Goal: Transaction & Acquisition: Purchase product/service

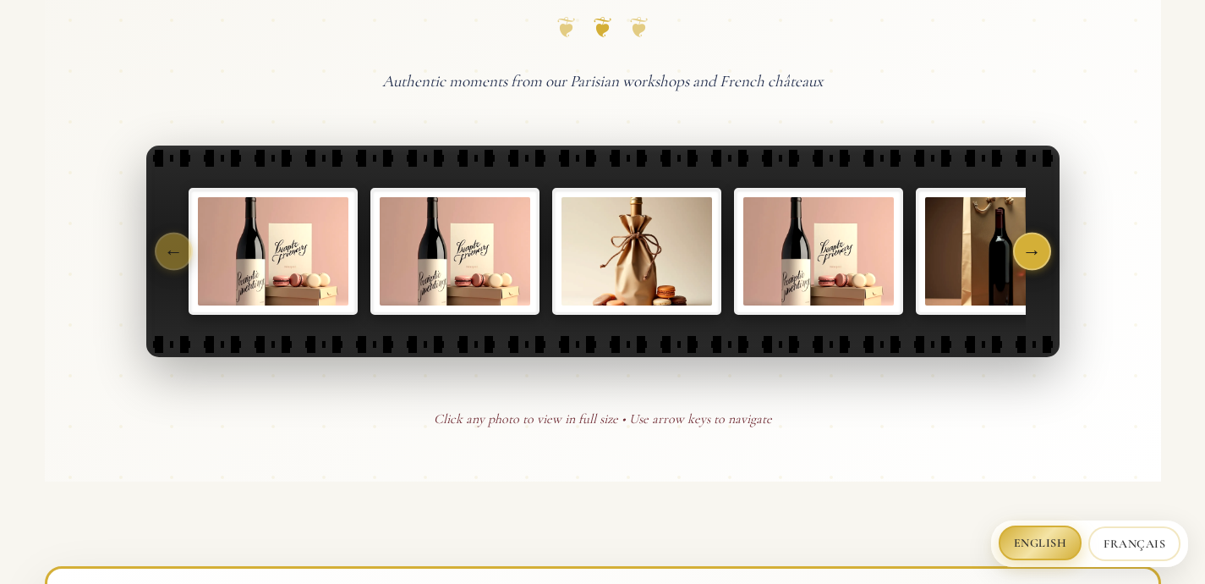
scroll to position [850, 0]
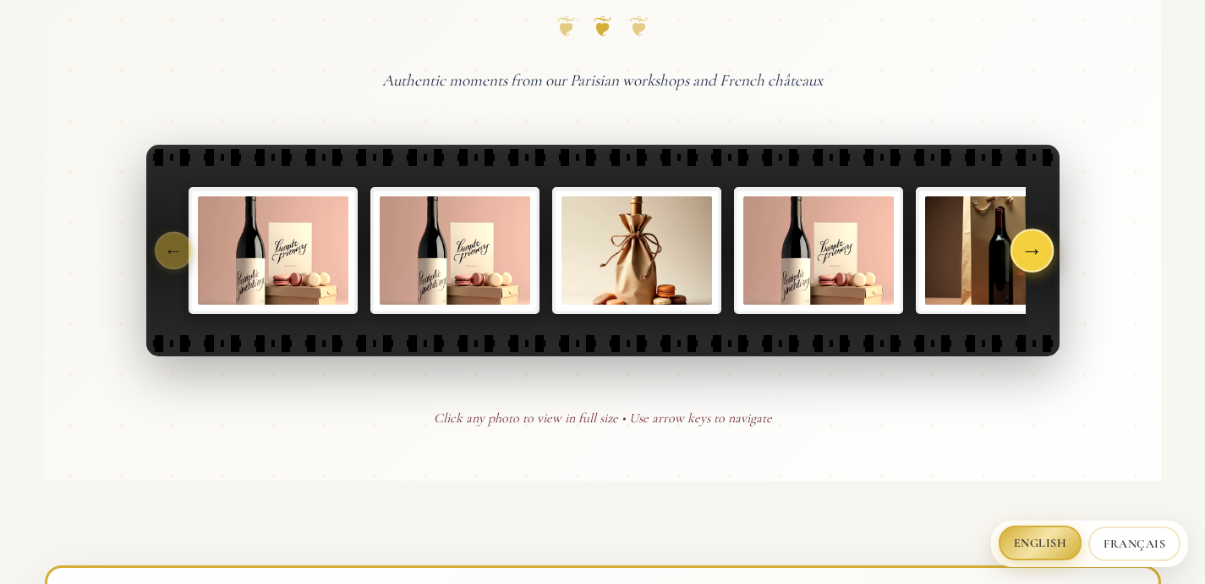
click at [1038, 259] on button "→" at bounding box center [1032, 250] width 44 height 44
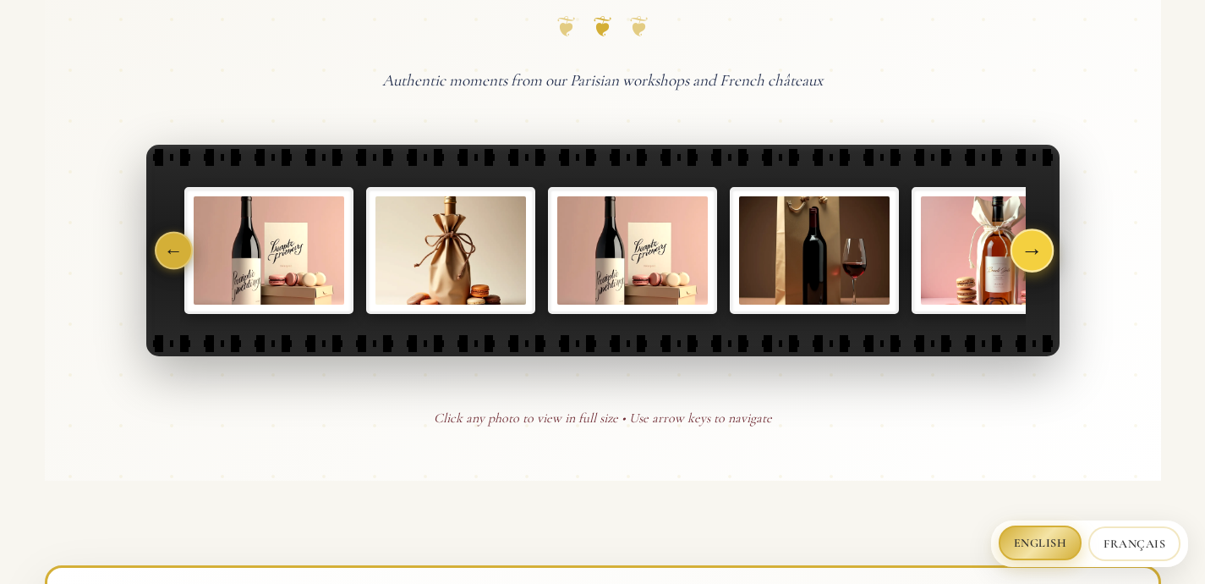
click at [1038, 259] on button "→" at bounding box center [1032, 250] width 44 height 44
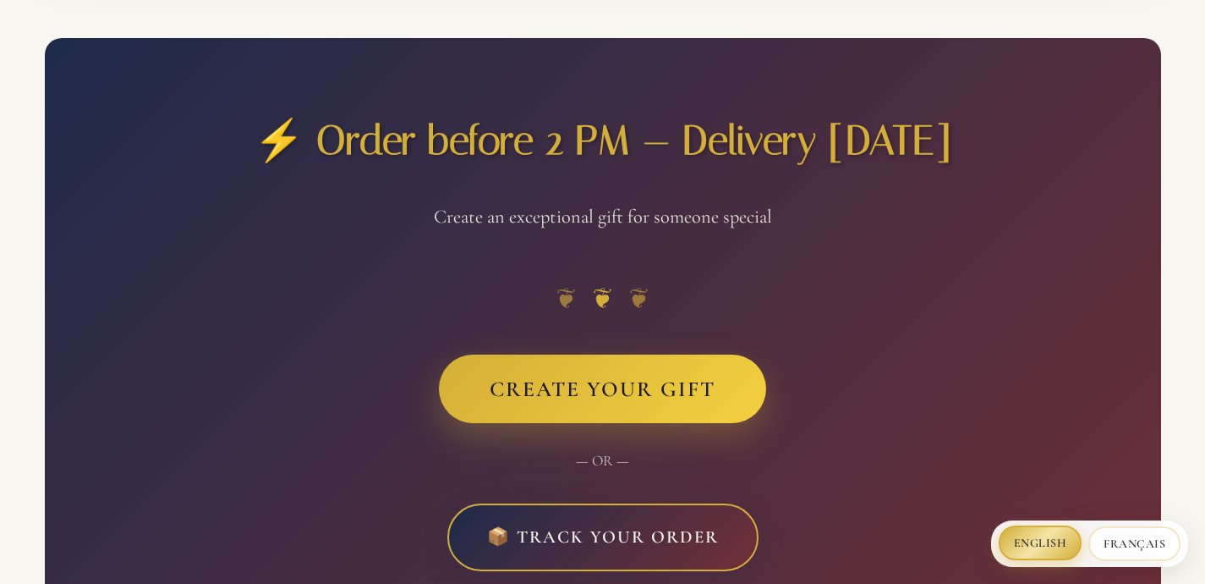
scroll to position [5587, 0]
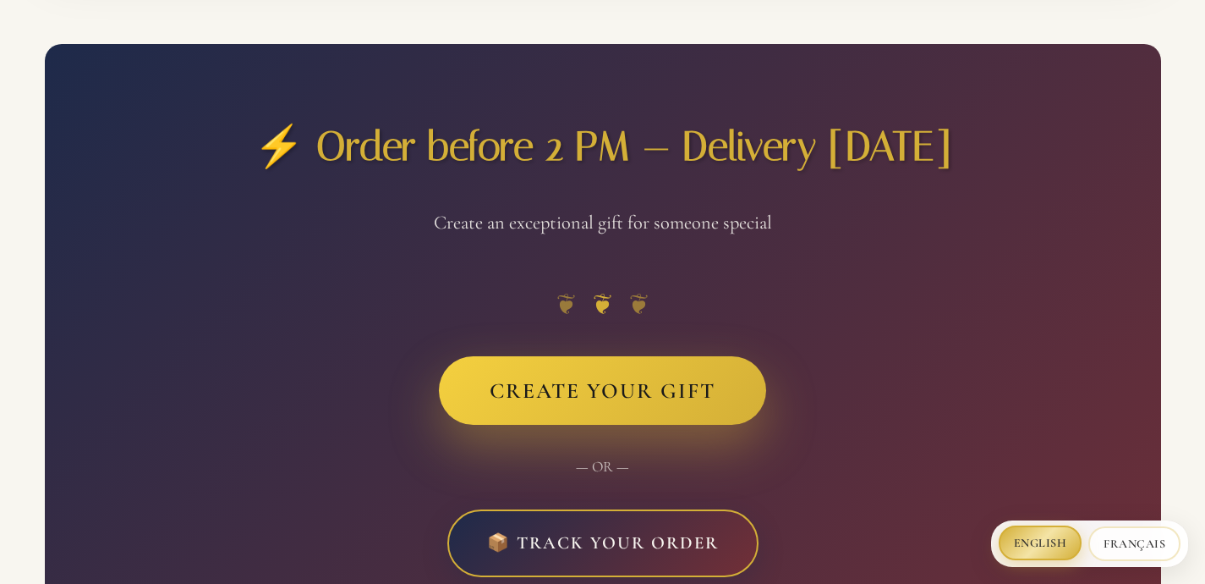
click at [610, 356] on button "Create Your Gift" at bounding box center [602, 390] width 327 height 68
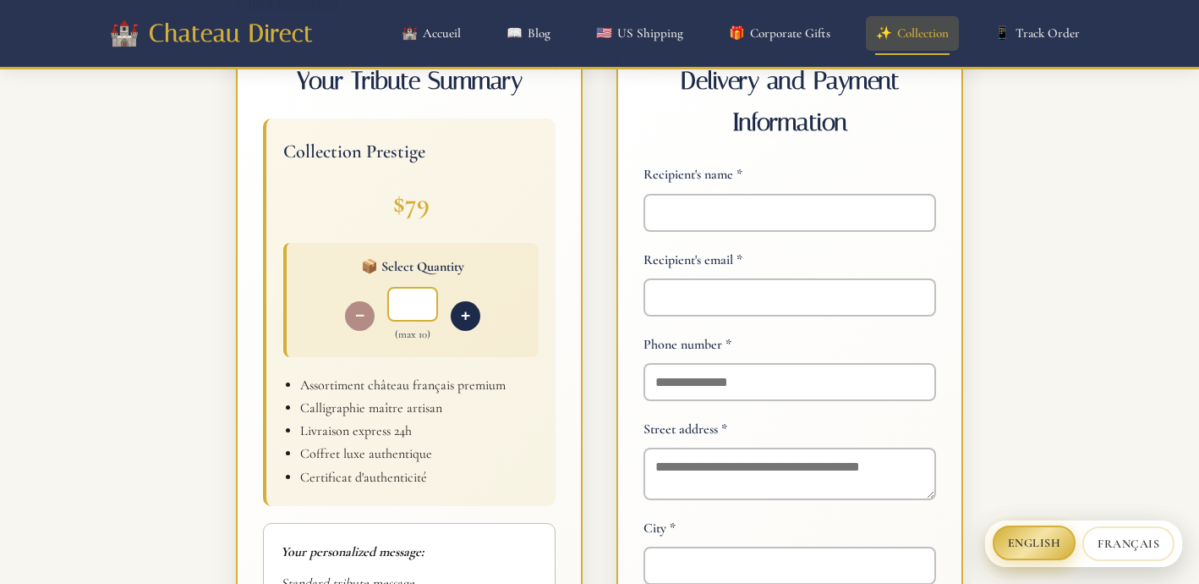
scroll to position [512, 0]
